Goal: Find specific page/section: Find specific page/section

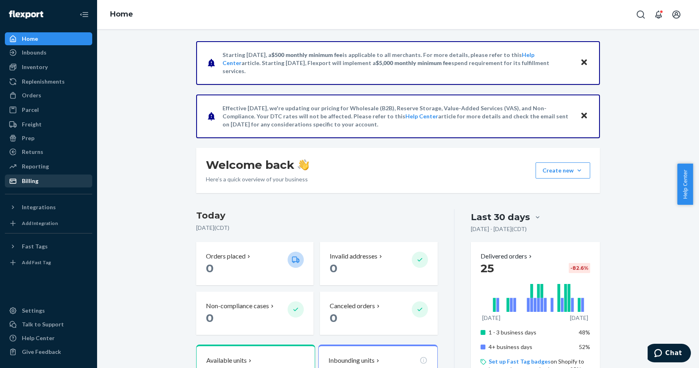
click at [49, 186] on div "Billing" at bounding box center [49, 180] width 86 height 11
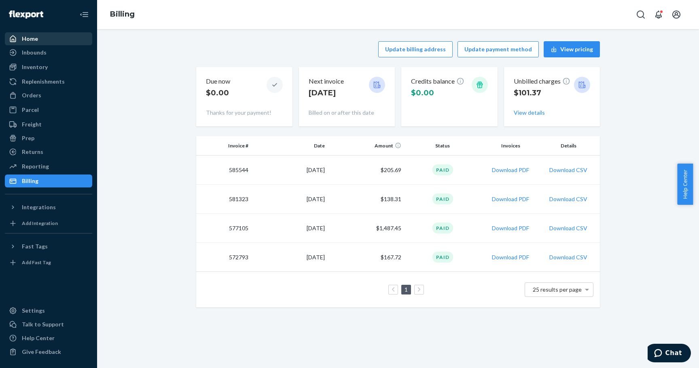
click at [34, 42] on div "Home" at bounding box center [30, 39] width 16 height 8
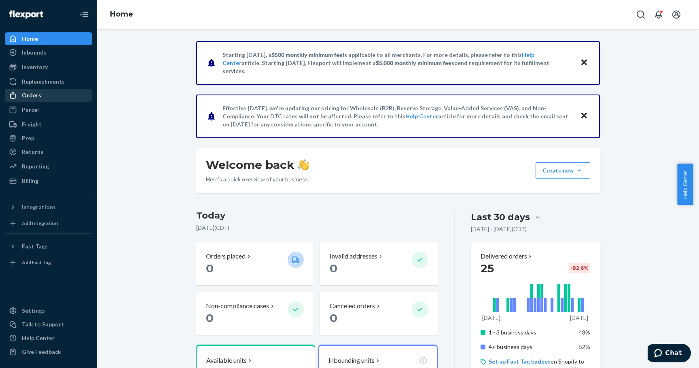
click at [18, 95] on div at bounding box center [15, 95] width 13 height 8
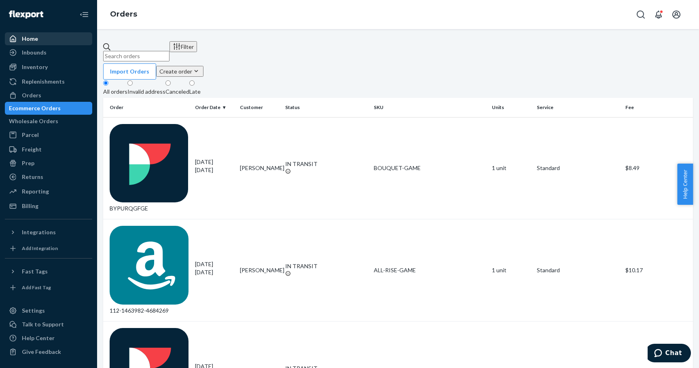
click at [47, 39] on div "Home" at bounding box center [49, 38] width 86 height 11
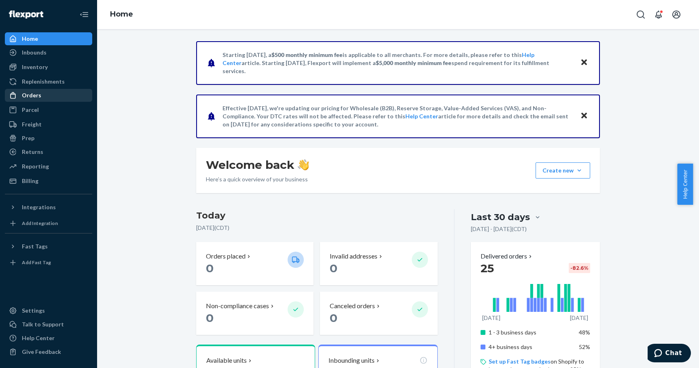
click at [34, 95] on div "Orders" at bounding box center [31, 95] width 19 height 8
